Goal: Information Seeking & Learning: Learn about a topic

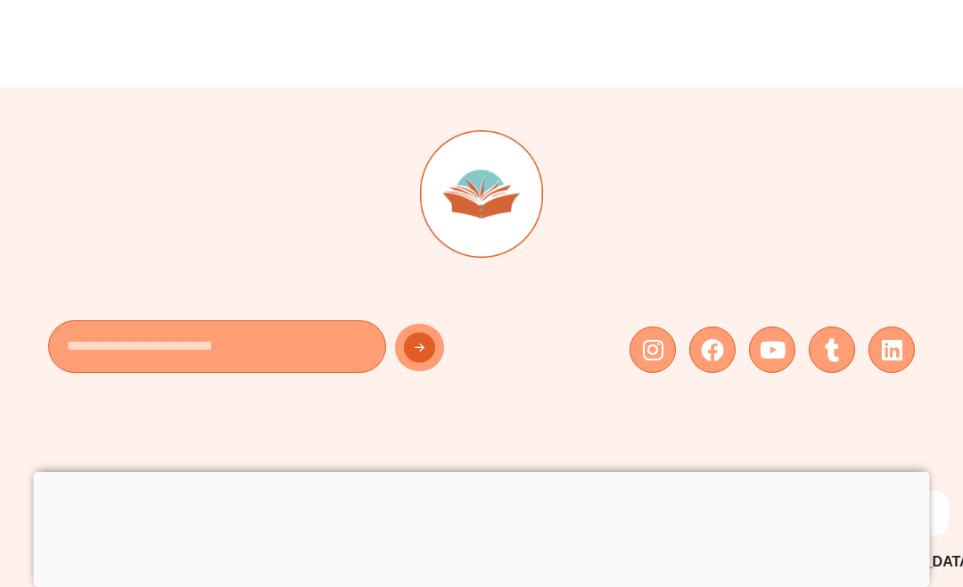
scroll to position [17993, 0]
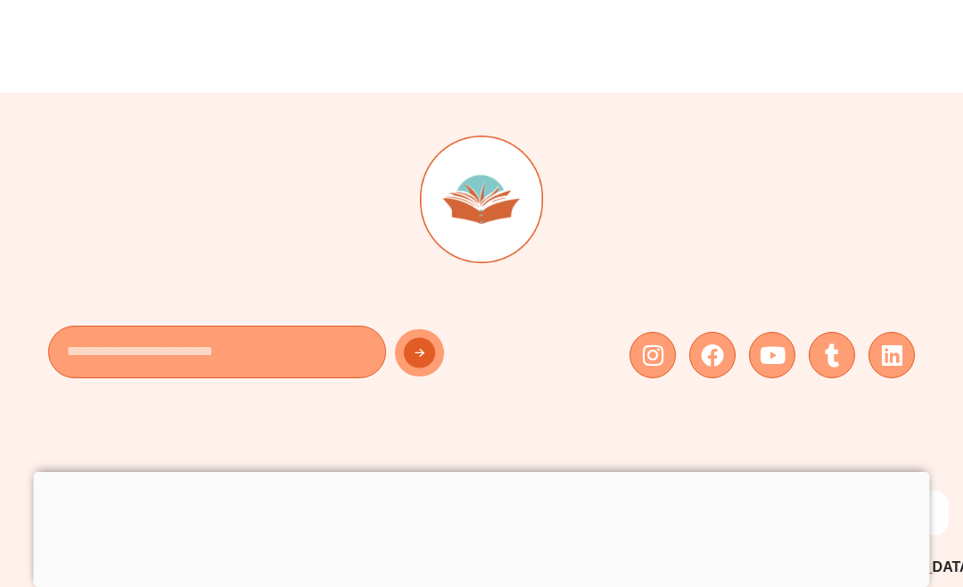
click at [520, 519] on span "Maths" at bounding box center [510, 532] width 41 height 27
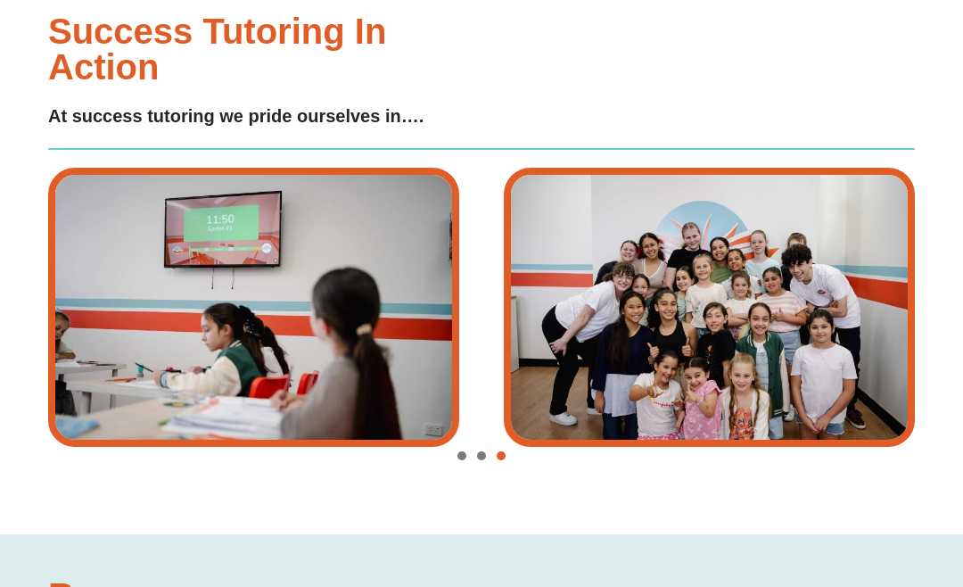
type input "*"
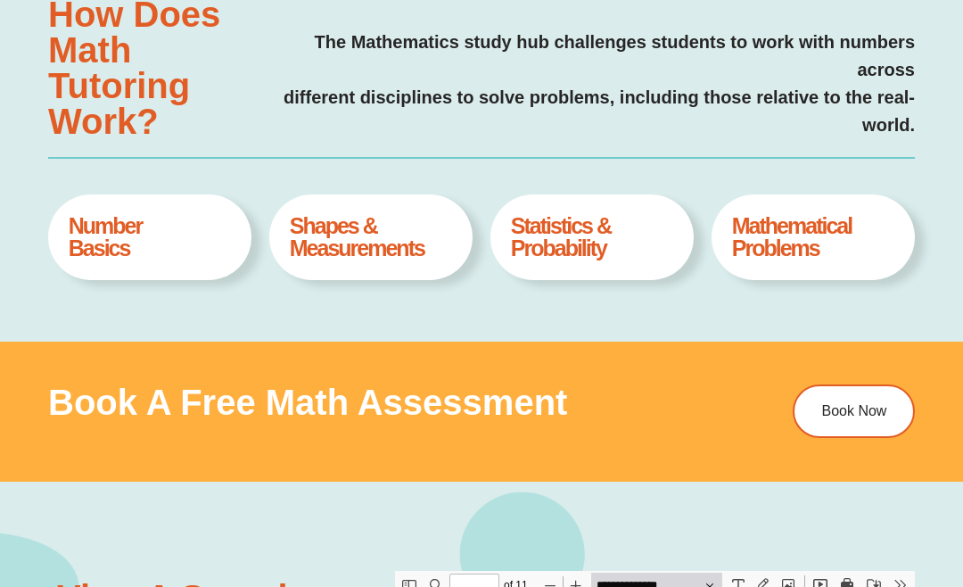
scroll to position [659, 0]
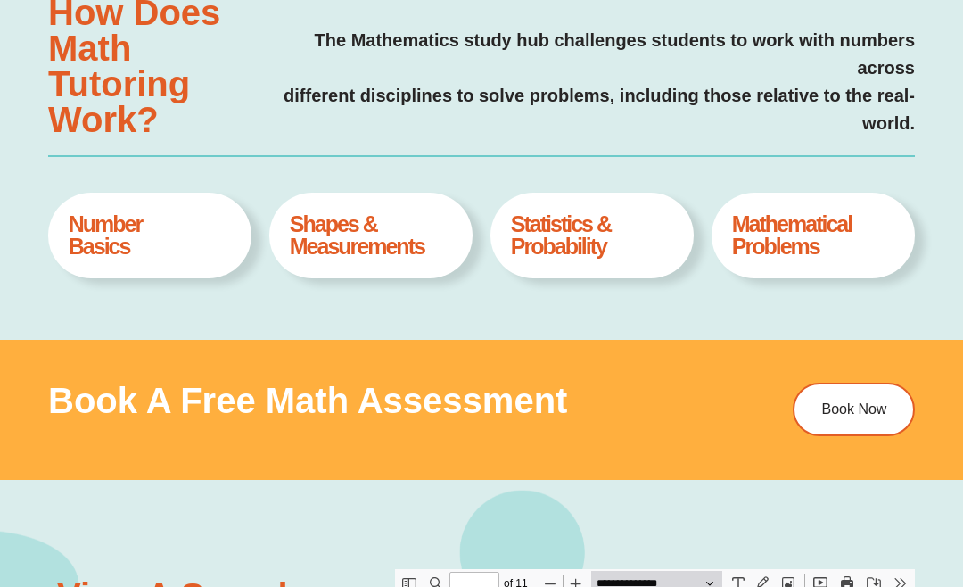
click at [812, 245] on h4 "Mathematical Problems" at bounding box center [813, 235] width 162 height 45
click at [802, 250] on h4 "Mathematical Problems" at bounding box center [813, 235] width 162 height 45
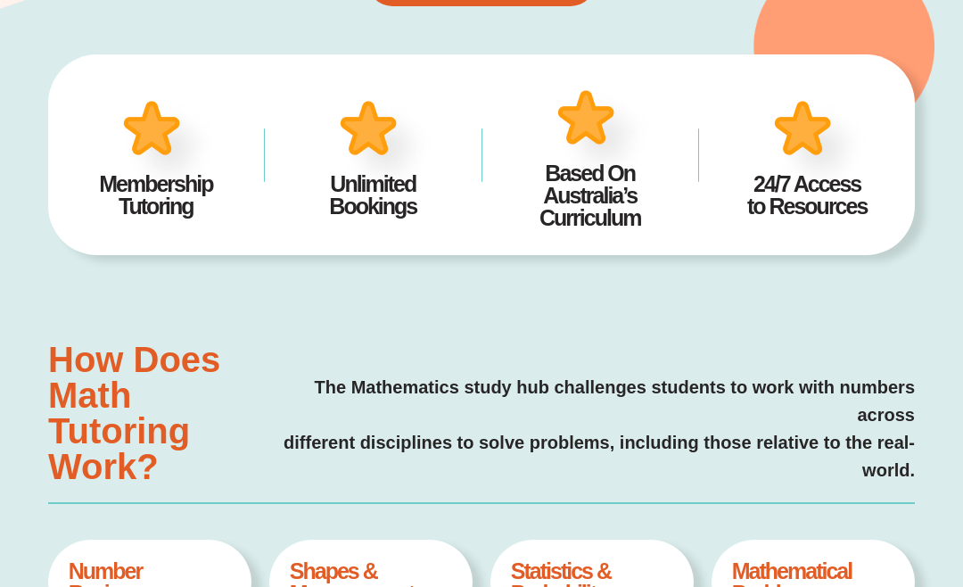
scroll to position [0, 0]
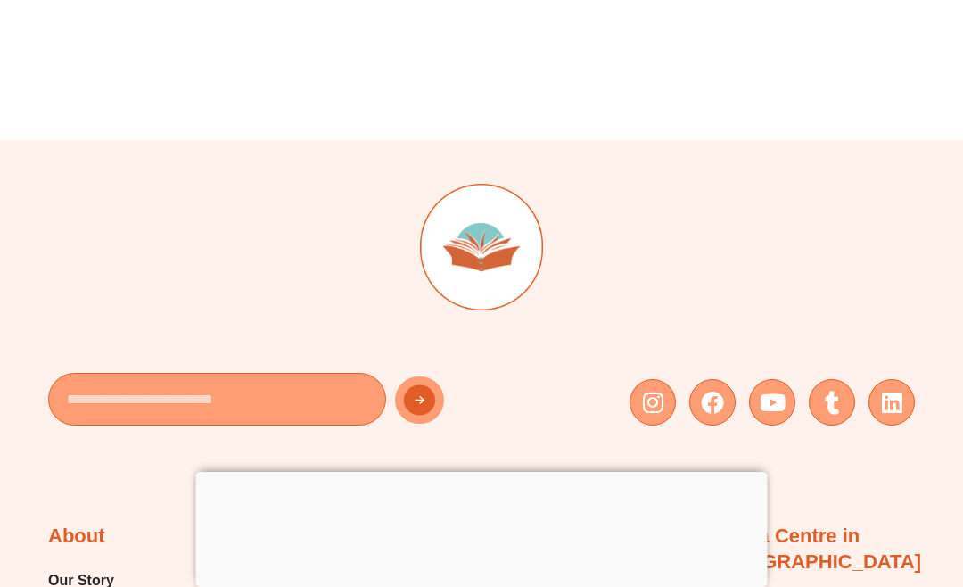
scroll to position [18096, 0]
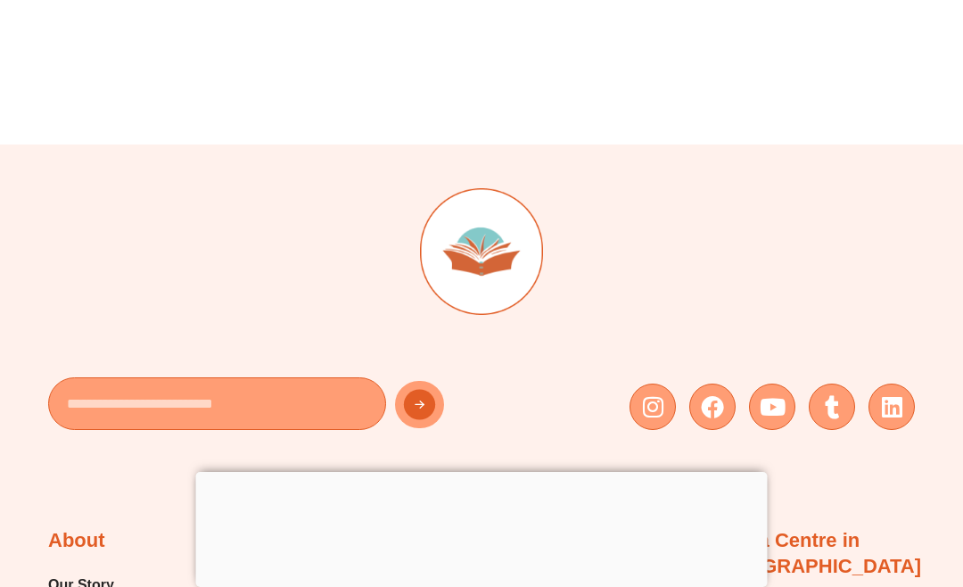
scroll to position [18096, 0]
